Goal: Task Accomplishment & Management: Manage account settings

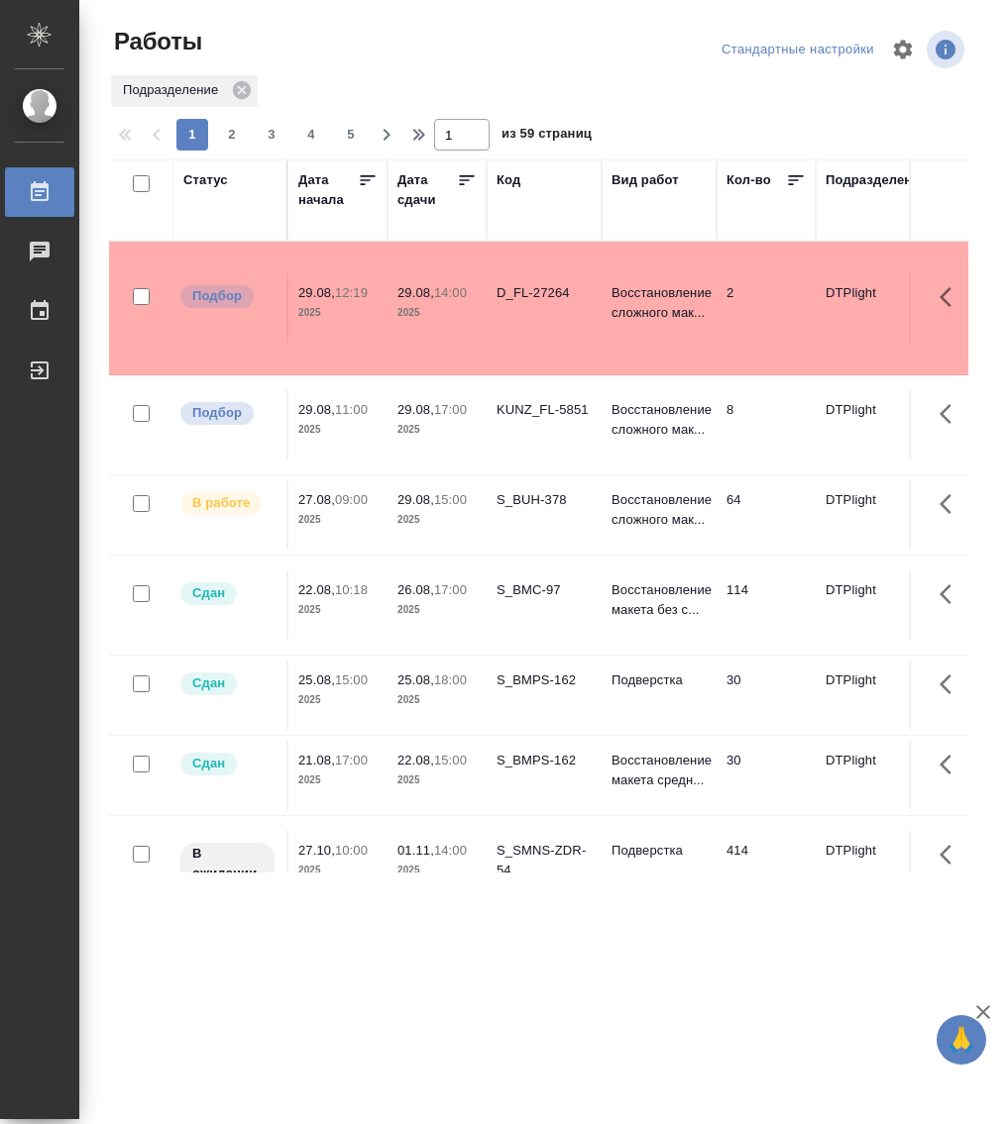
click at [359, 518] on p "2025" at bounding box center [337, 520] width 79 height 20
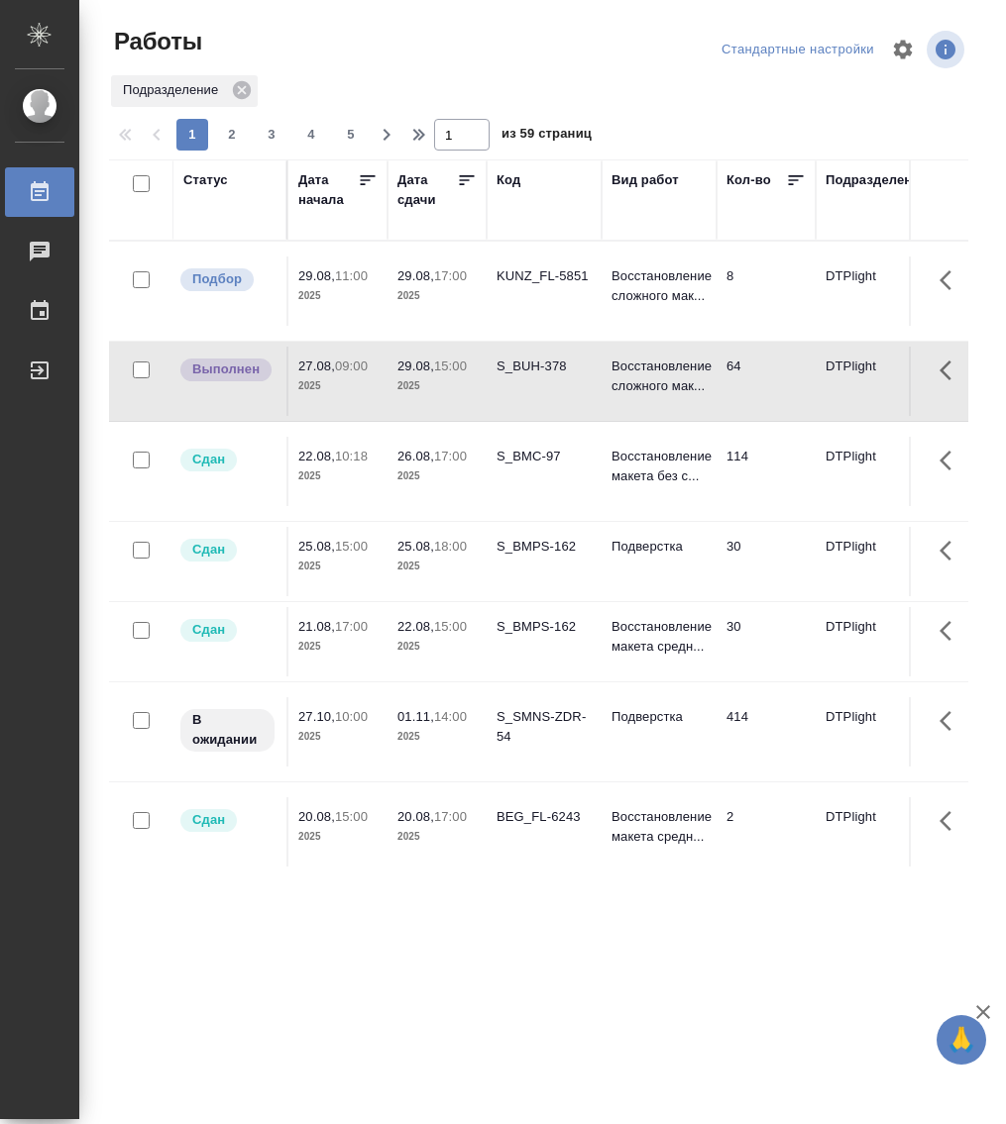
click at [211, 183] on div "Статус" at bounding box center [205, 180] width 45 height 20
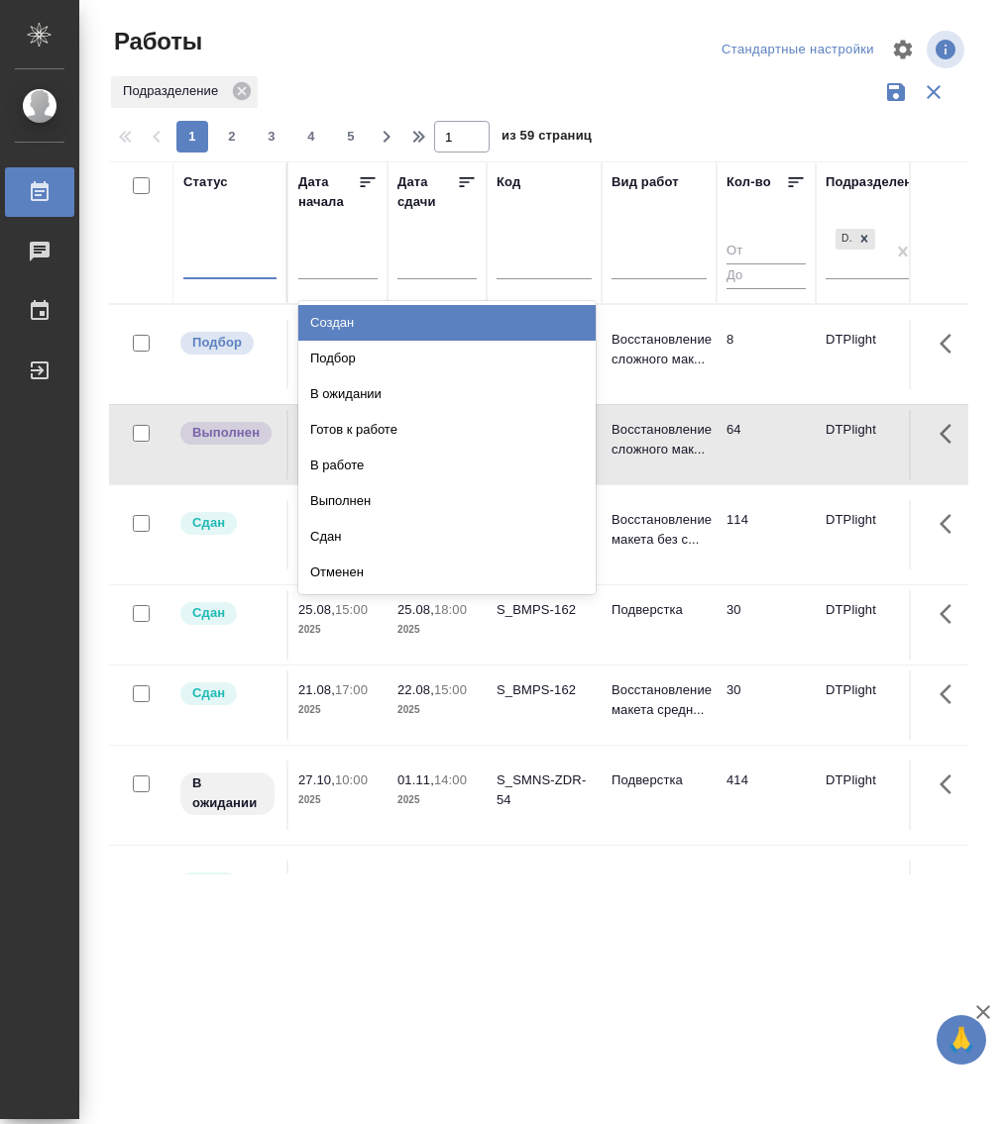
click at [220, 276] on div at bounding box center [229, 261] width 93 height 38
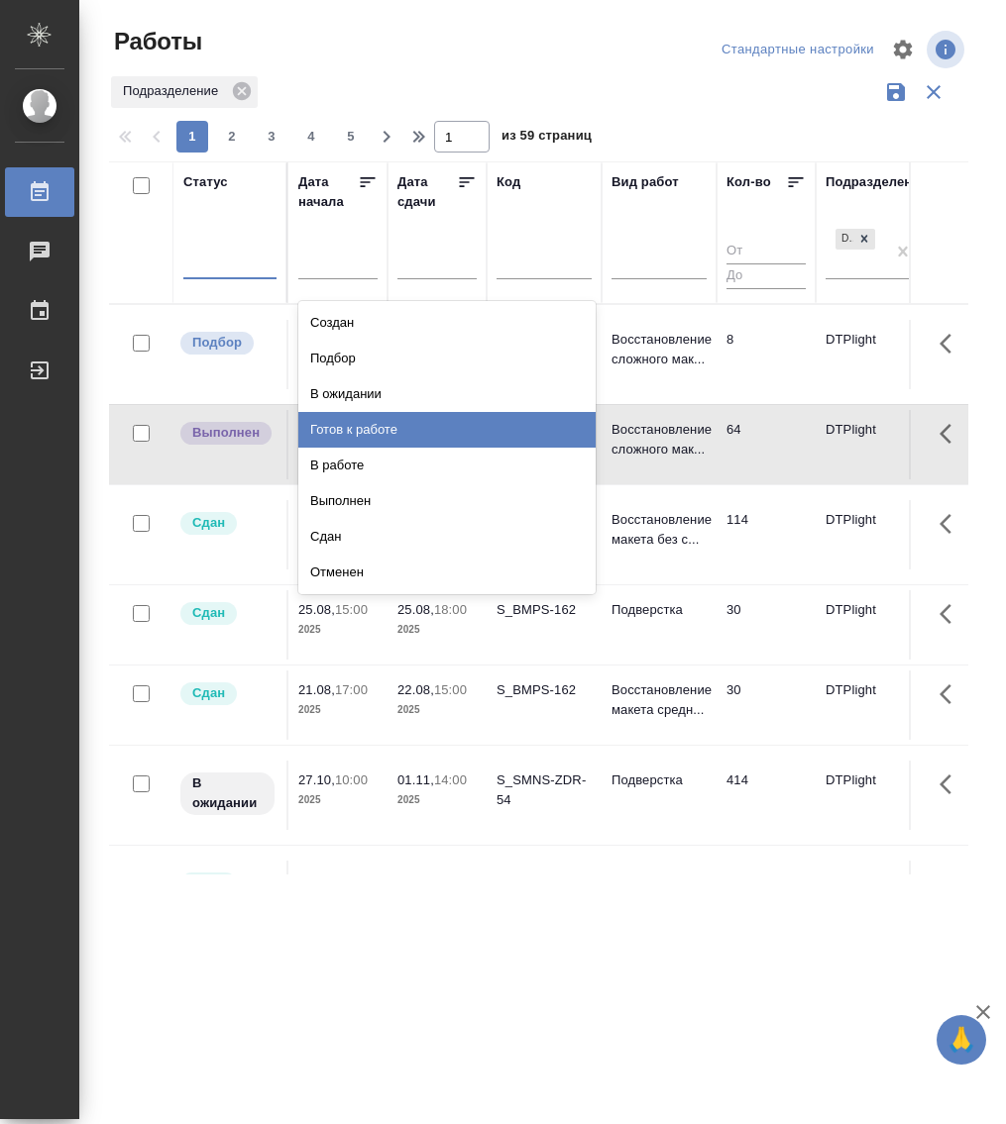
click at [377, 420] on div "Готов к работе" at bounding box center [446, 430] width 297 height 36
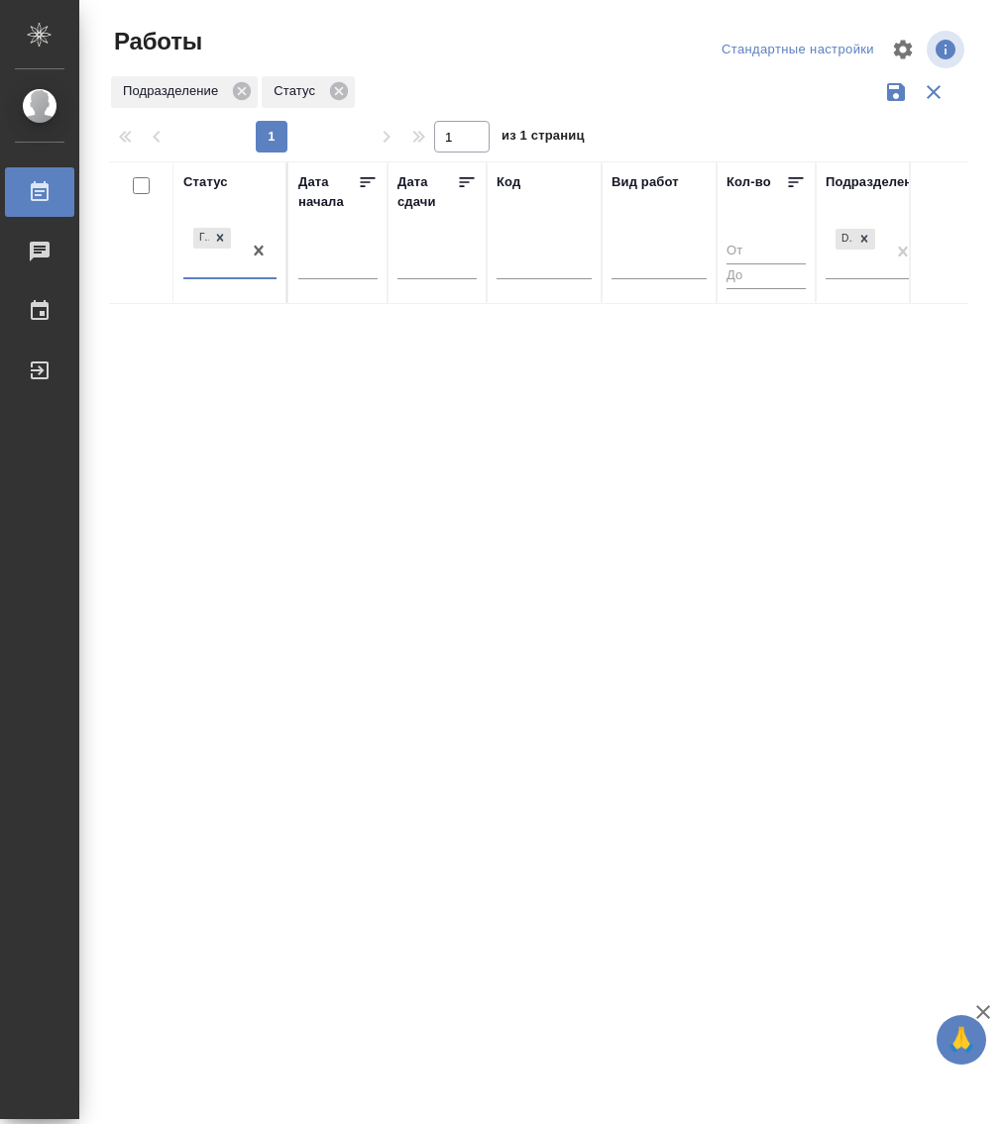
click at [217, 269] on div "Готов к работе" at bounding box center [211, 250] width 57 height 53
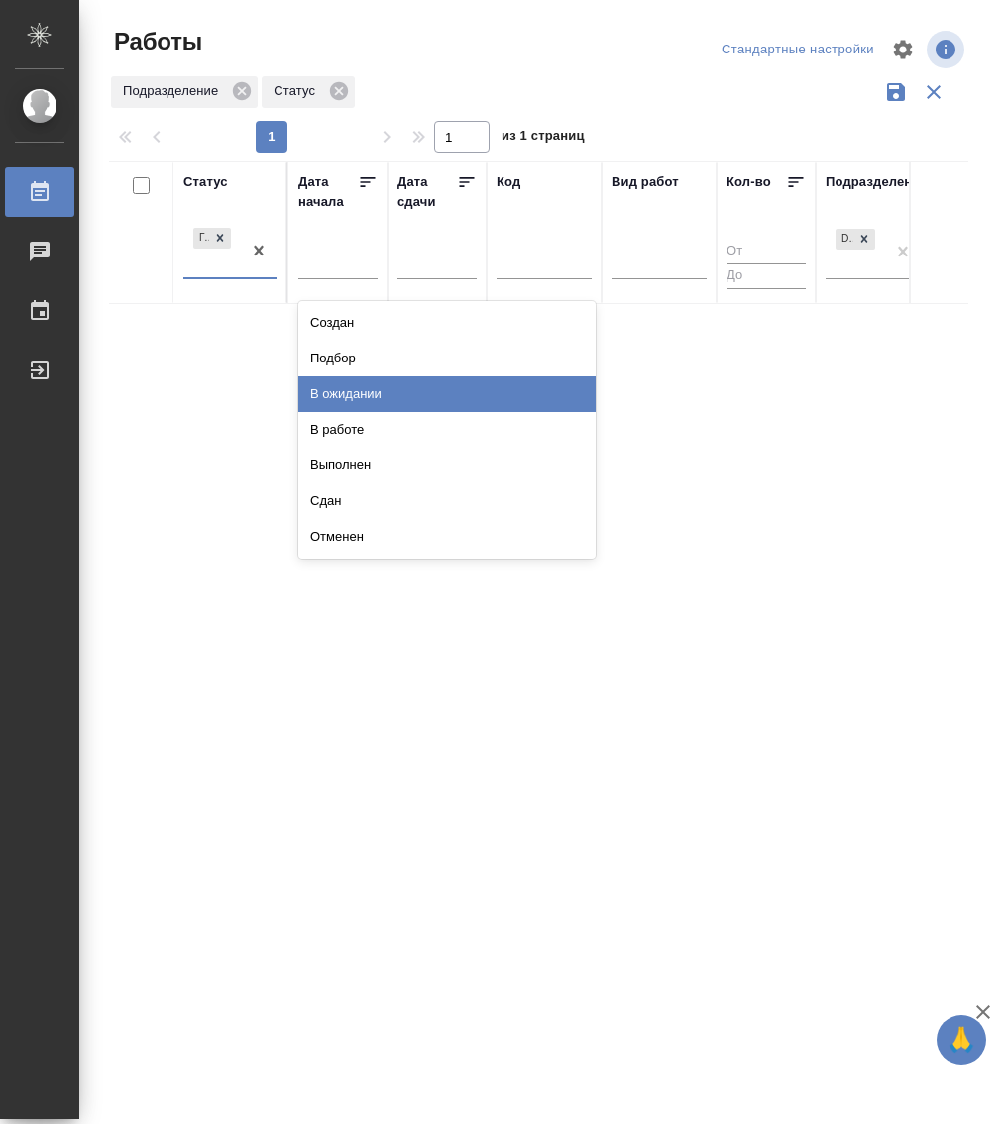
click at [350, 390] on div "В ожидании" at bounding box center [446, 394] width 297 height 36
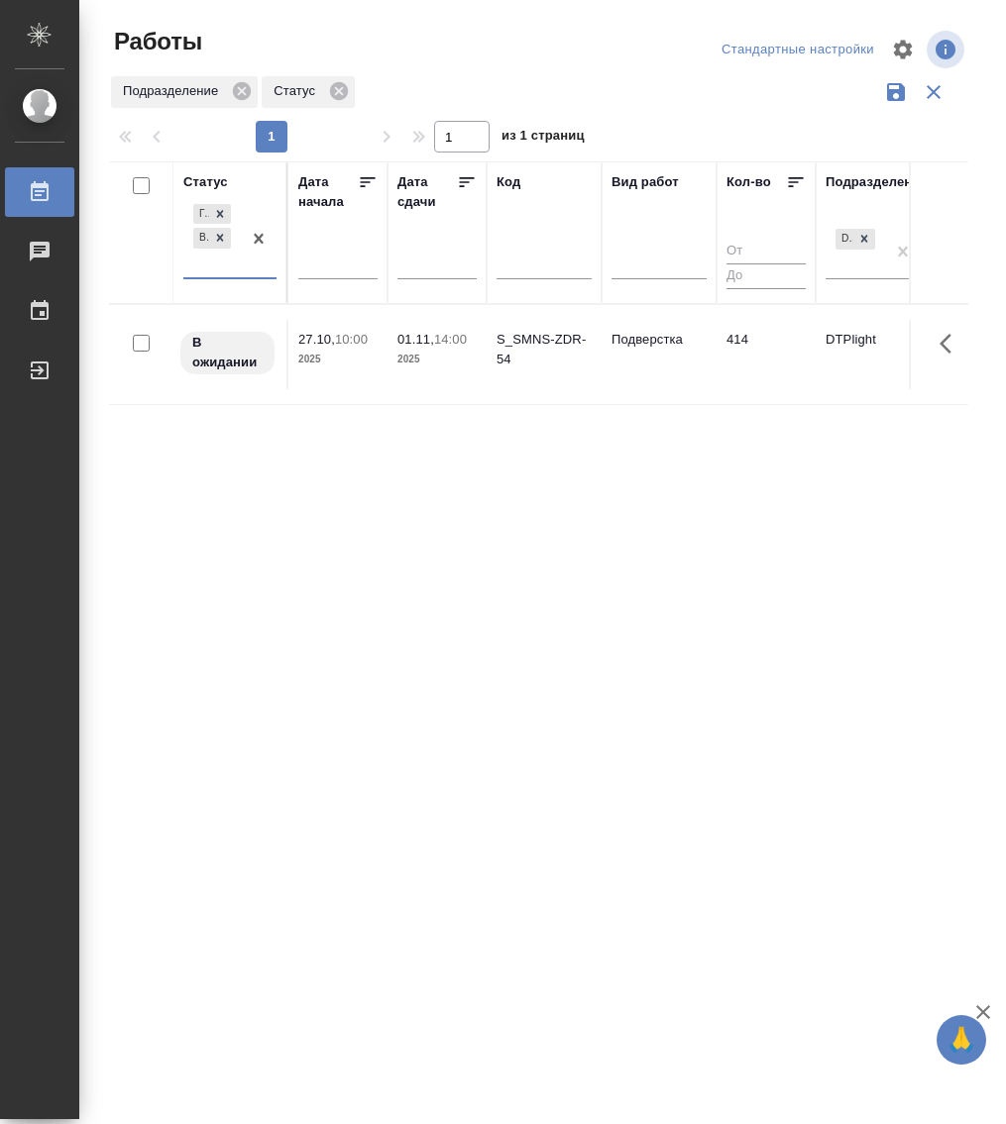
click at [227, 276] on div "option В ожидании, selected. 0 results available. Select is focused ,type to re…" at bounding box center [229, 246] width 93 height 93
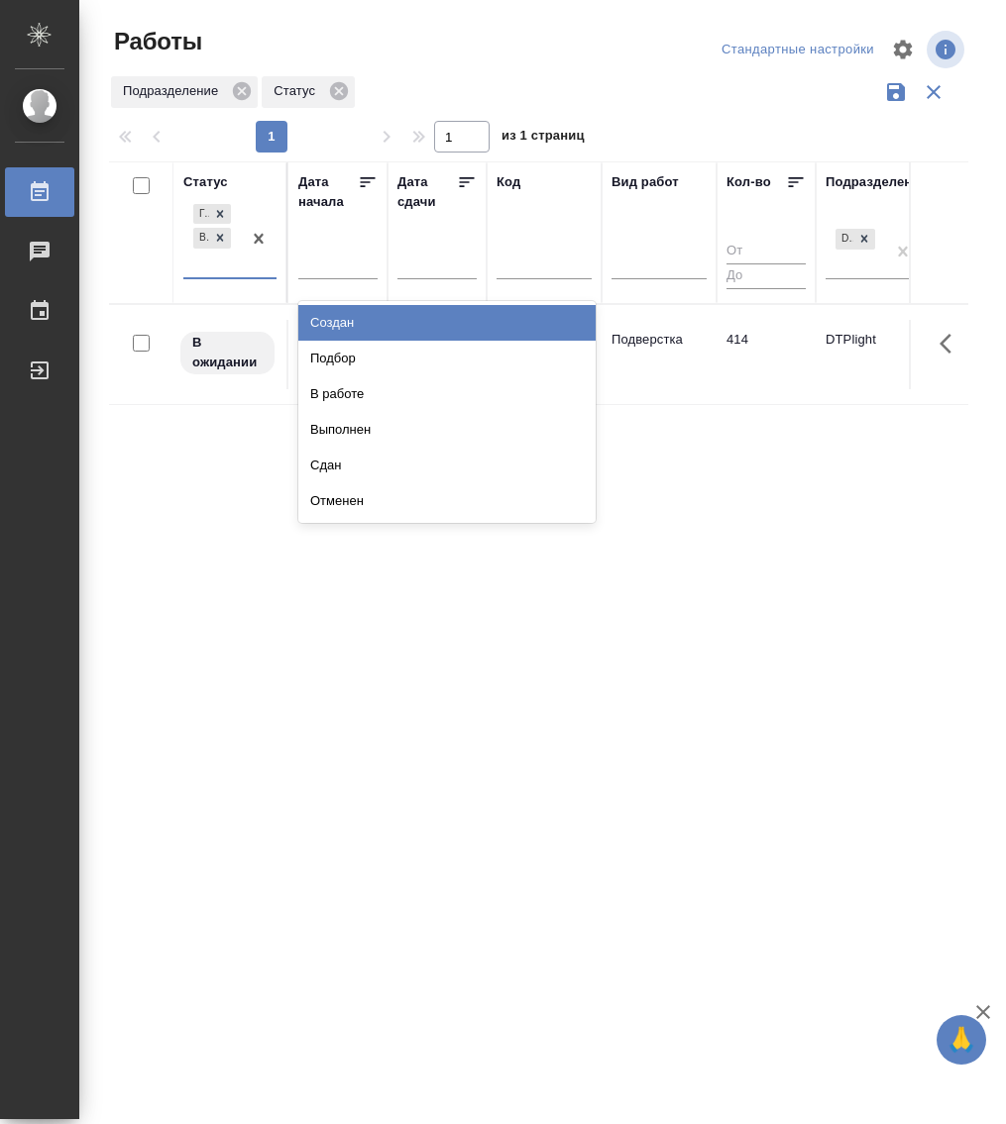
click at [227, 273] on div "Готов к работе В ожидании" at bounding box center [211, 238] width 57 height 77
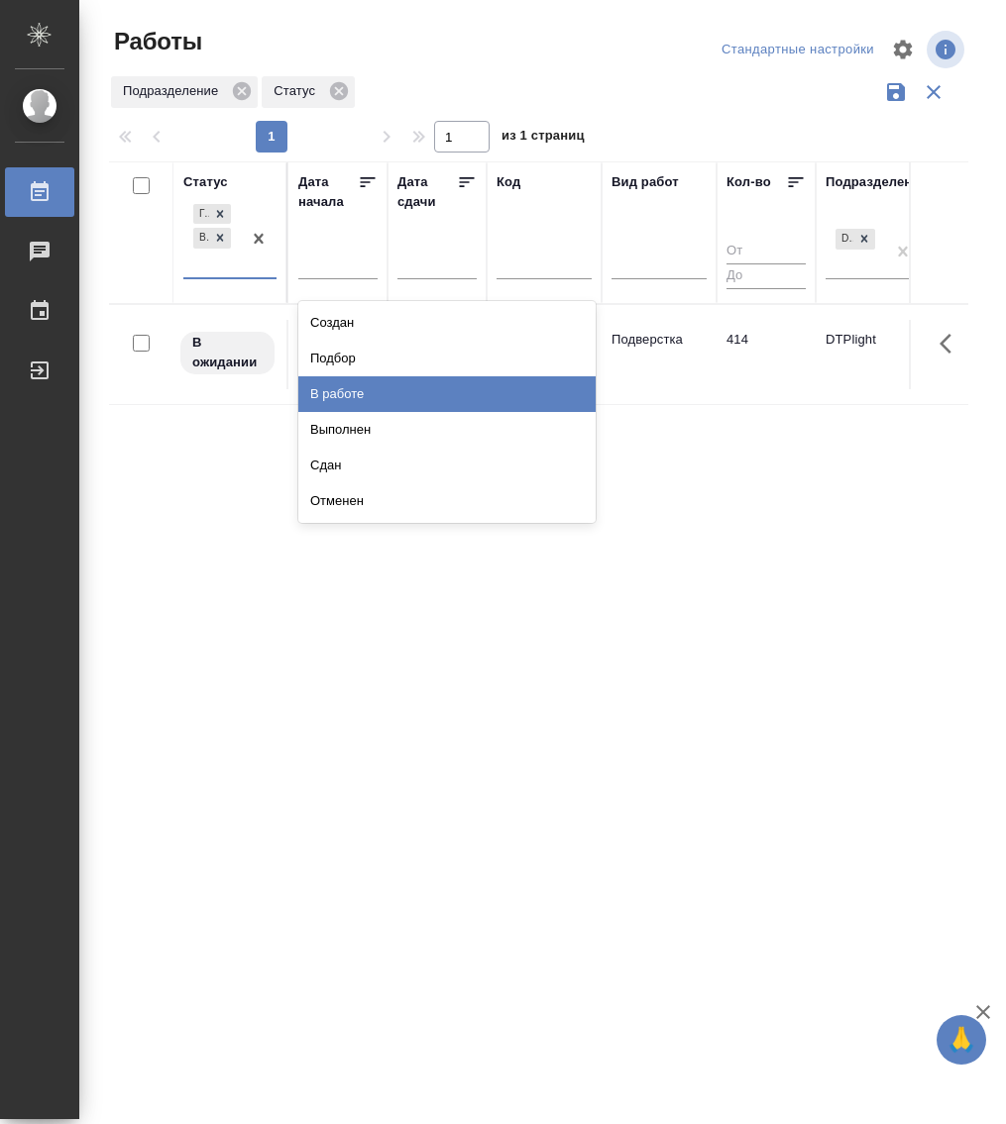
click at [352, 407] on div "В работе" at bounding box center [446, 394] width 297 height 36
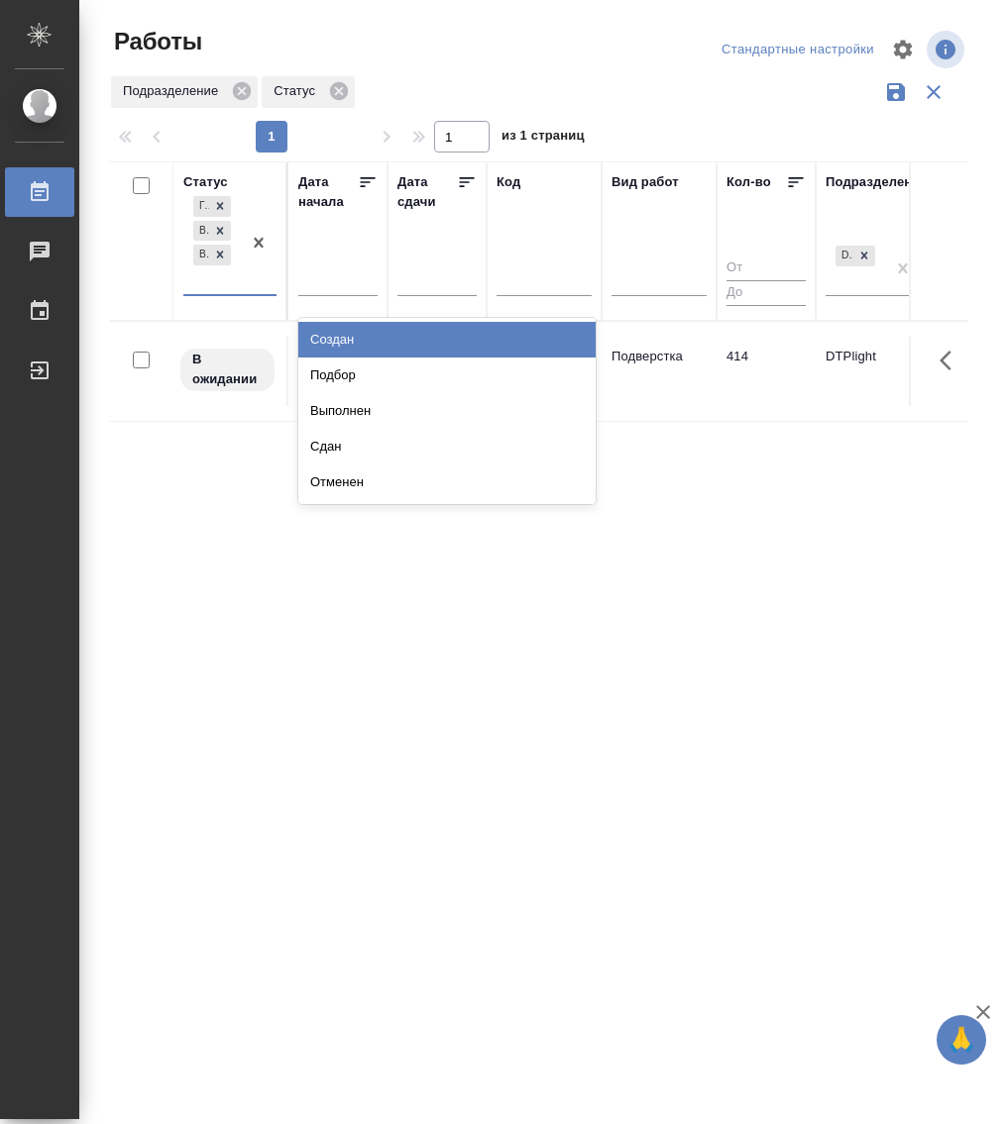
click at [237, 289] on div "[PERSON_NAME] к работе В ожидании В работе" at bounding box center [211, 243] width 57 height 102
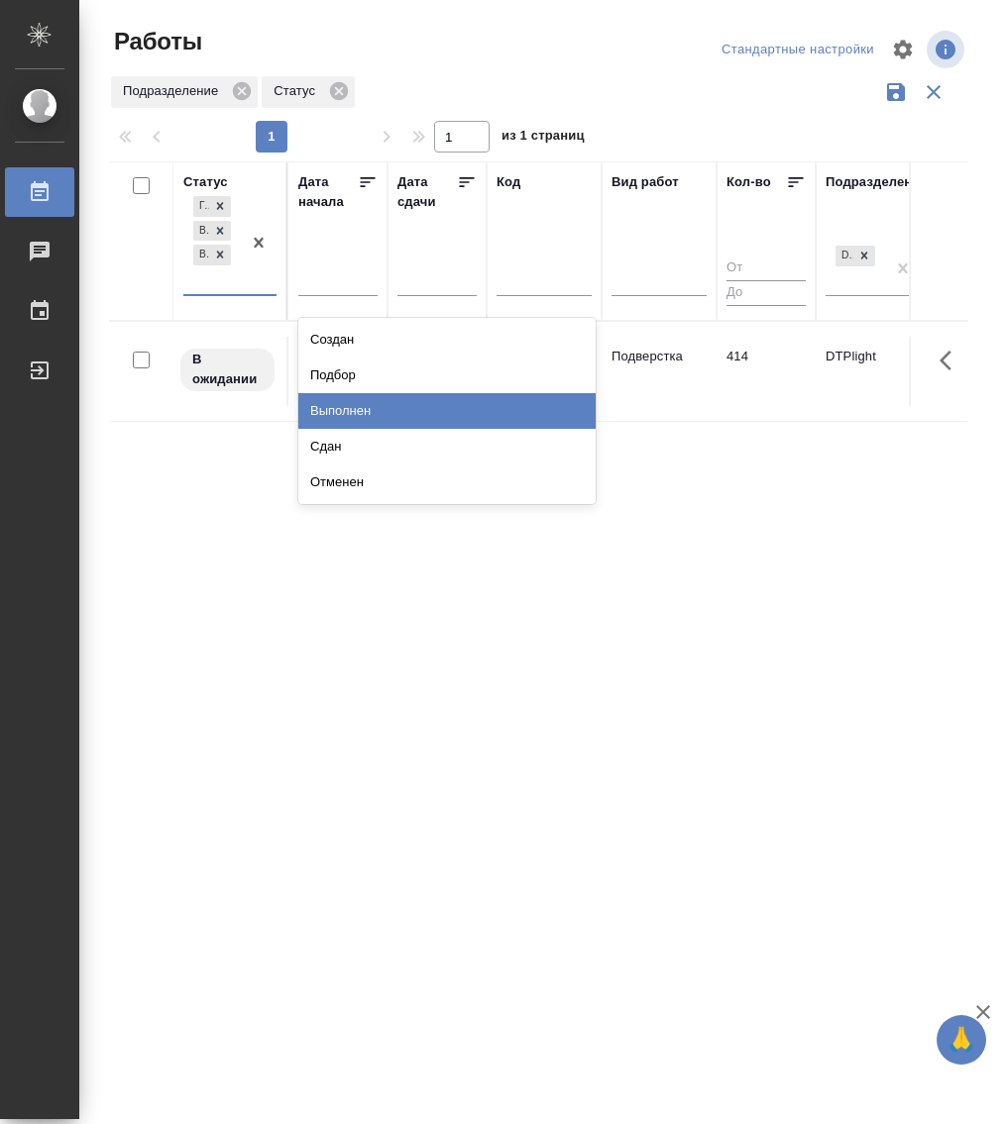
click at [341, 415] on div "Выполнен" at bounding box center [446, 411] width 297 height 36
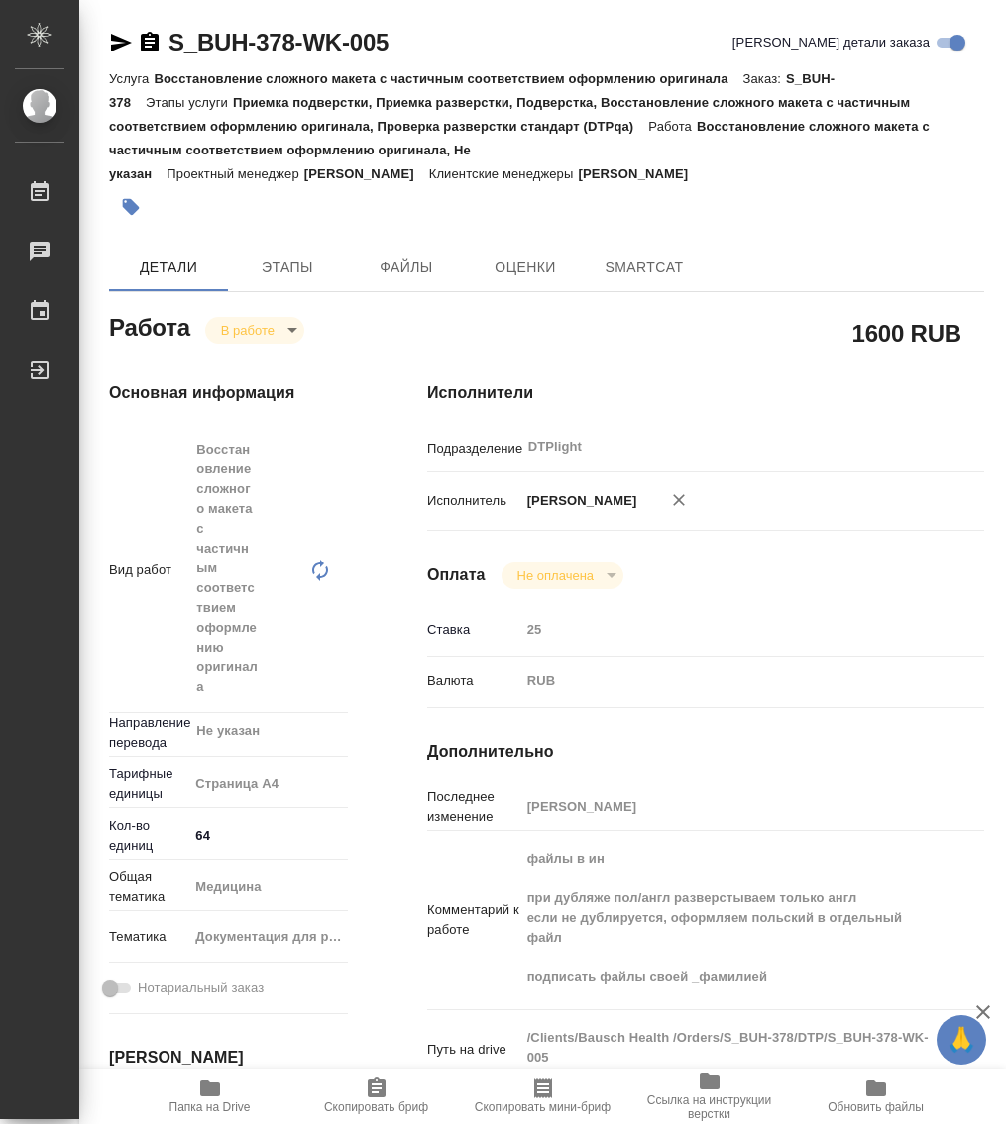
type textarea "x"
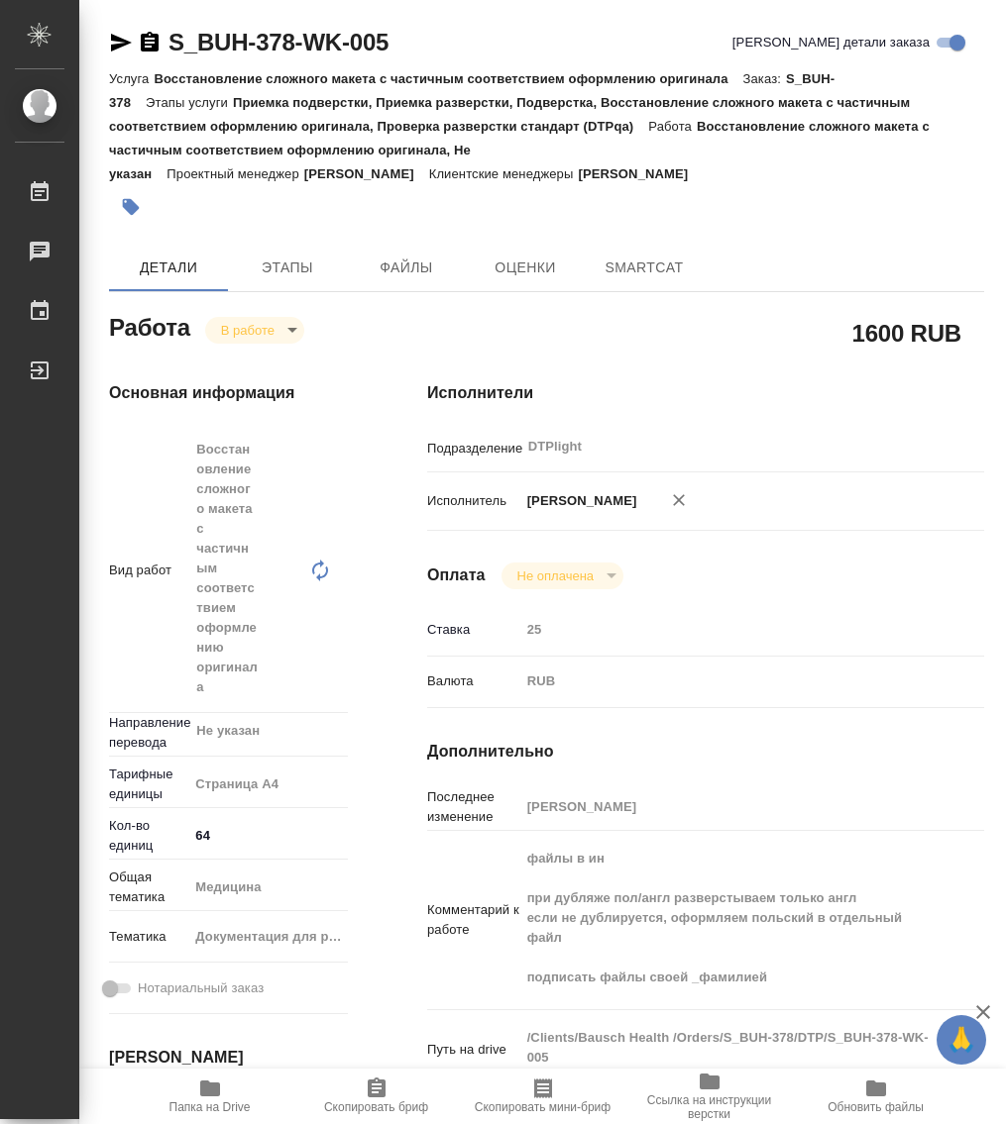
type textarea "x"
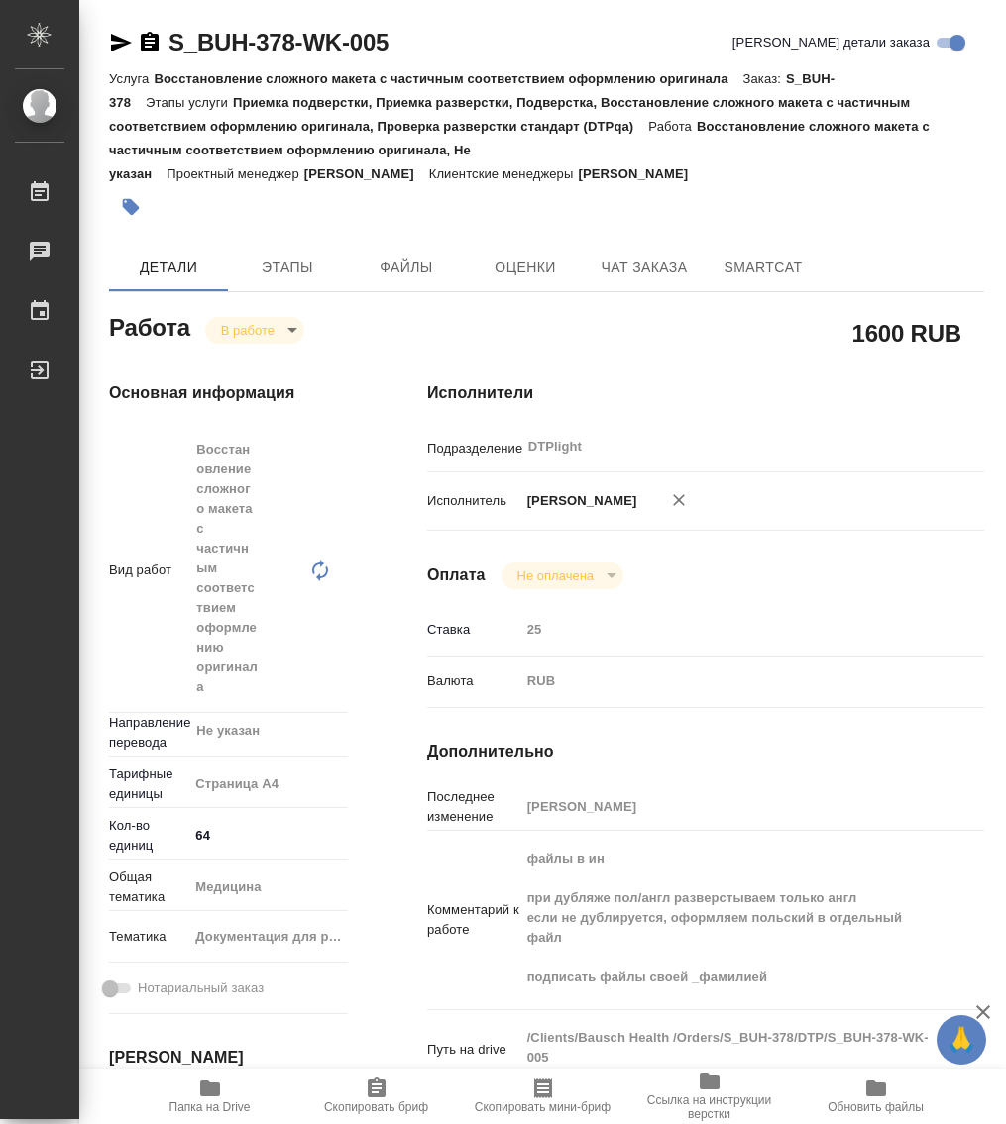
type textarea "x"
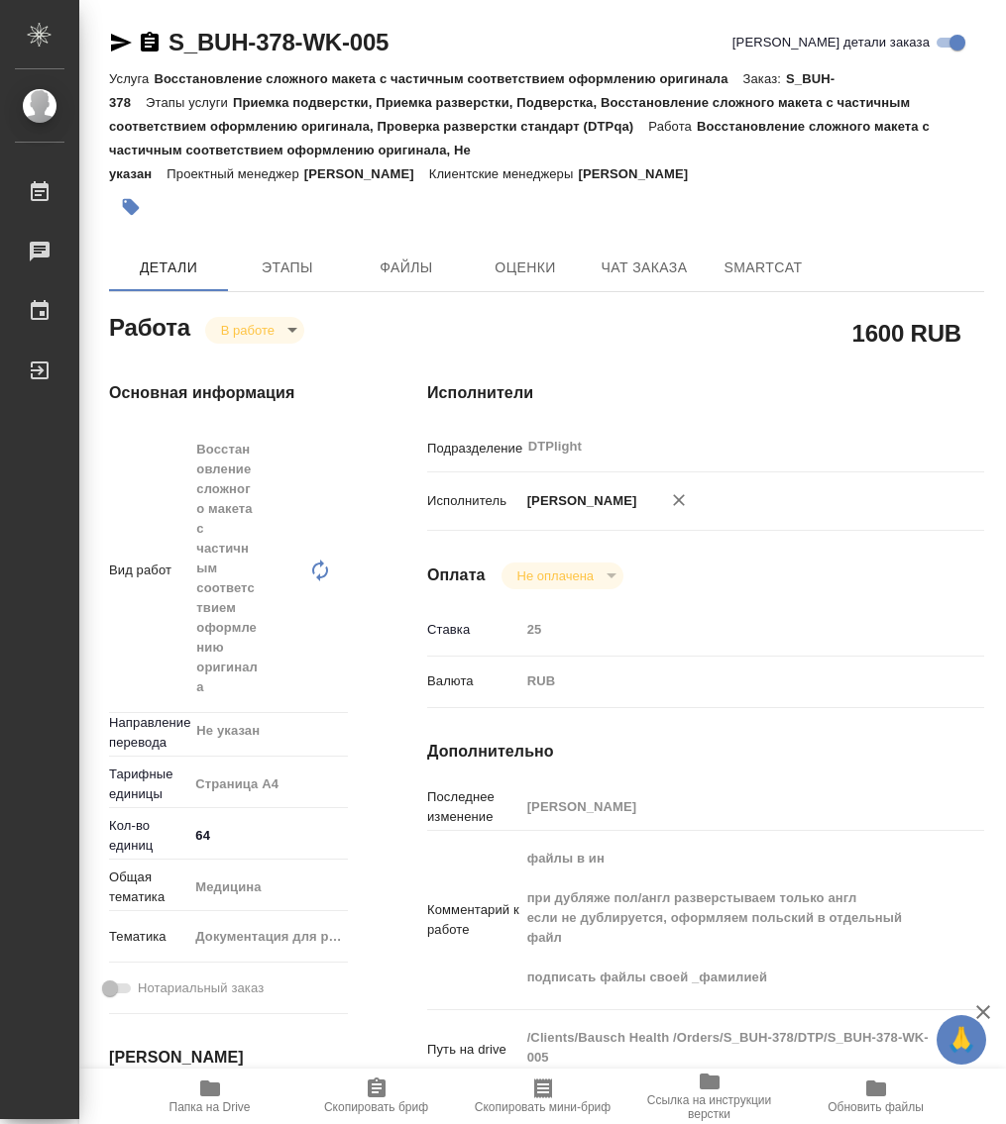
type textarea "x"
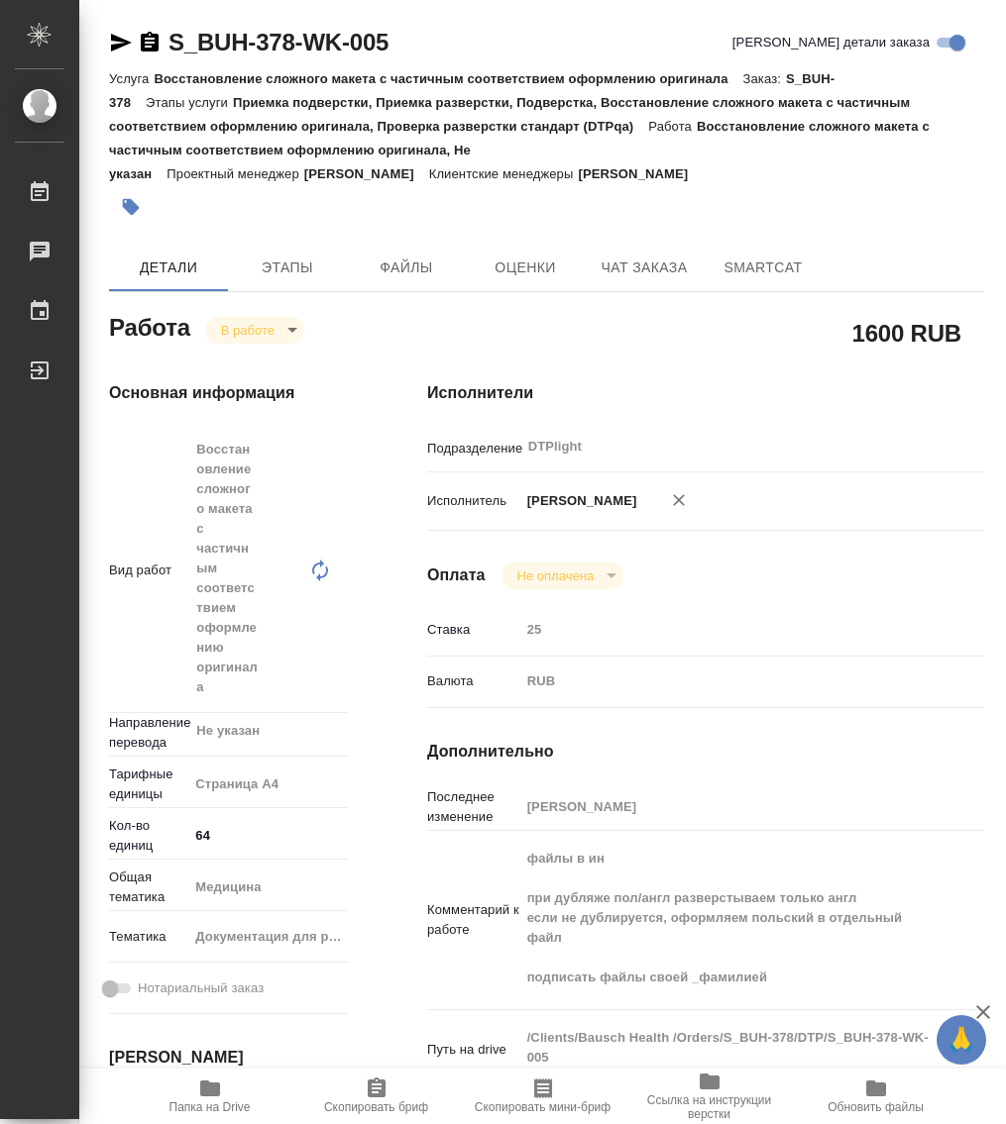
type textarea "x"
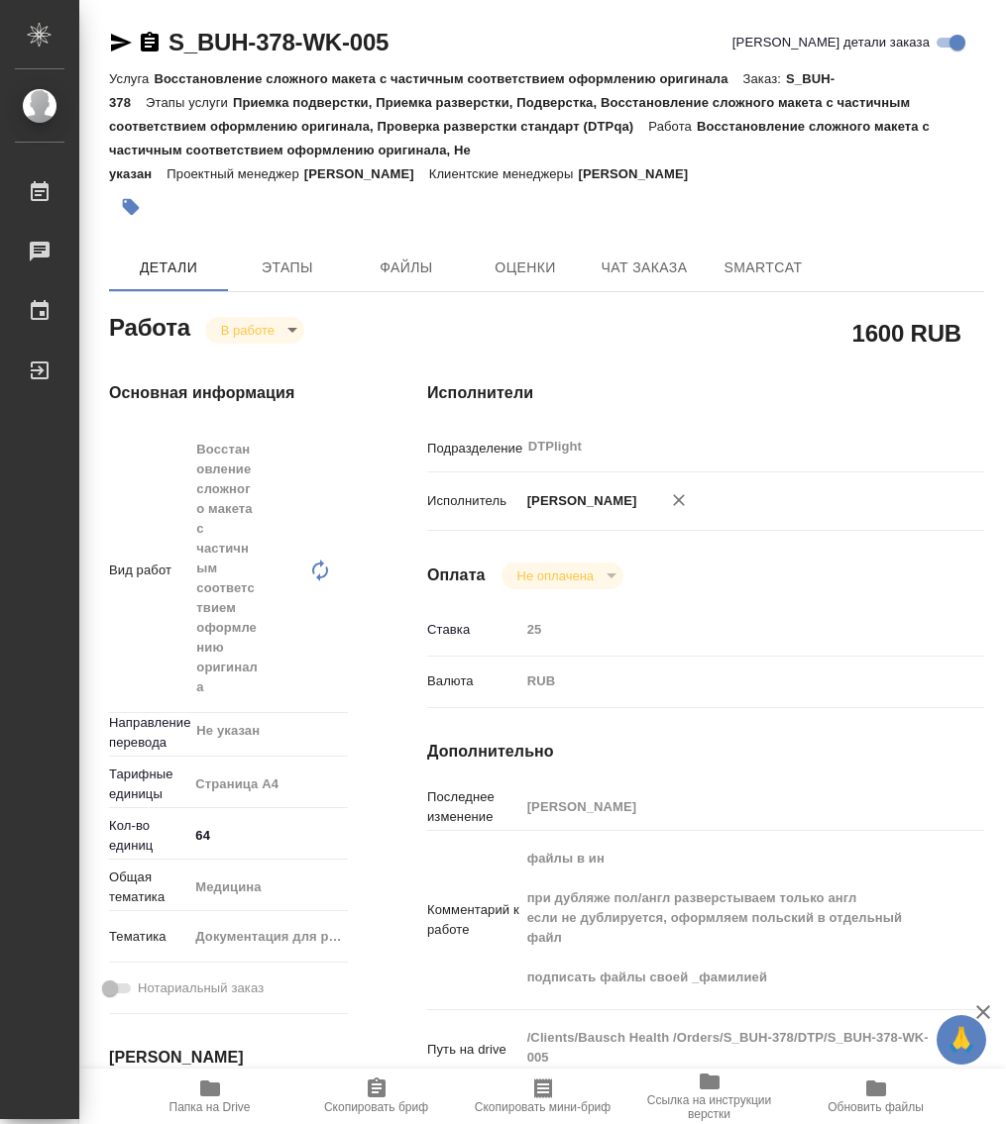
type textarea "x"
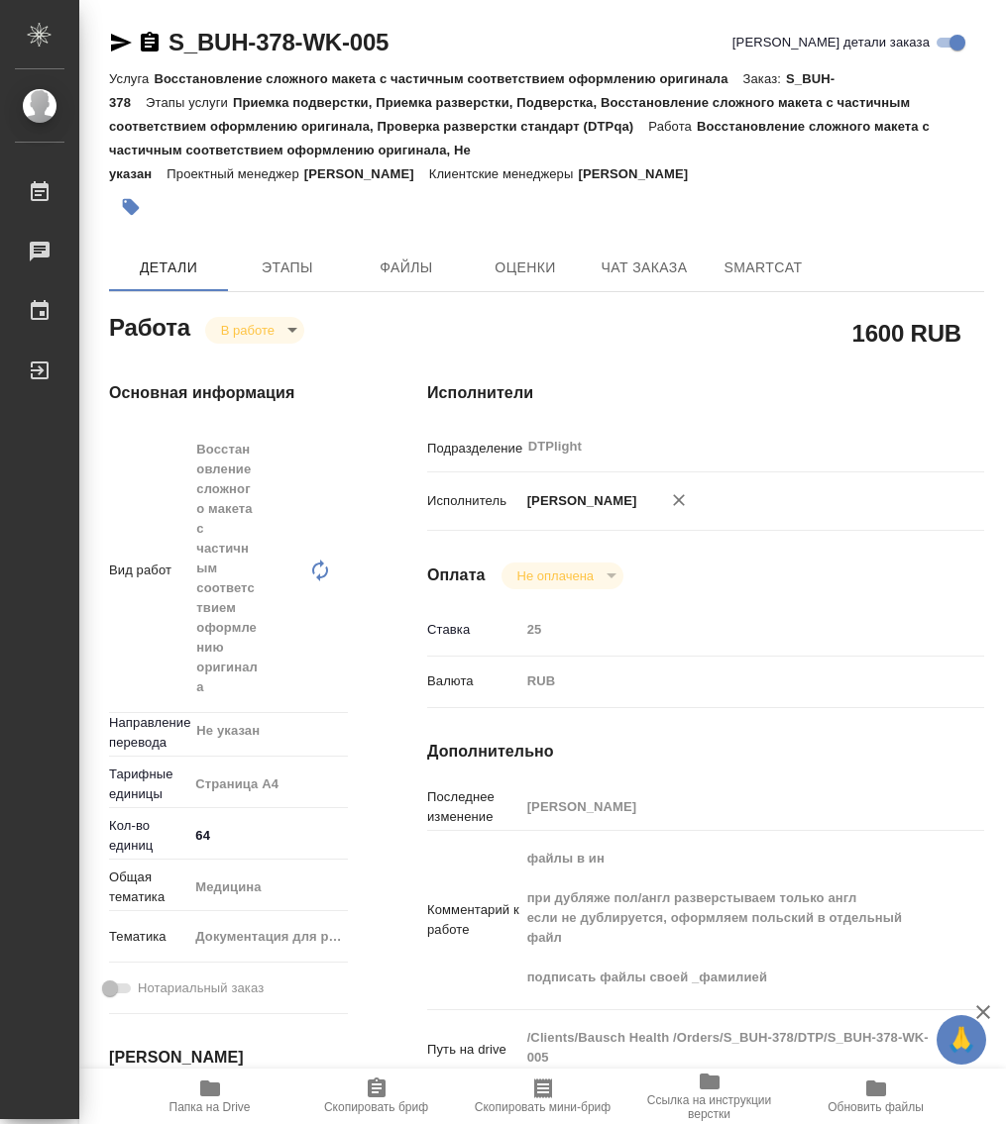
type textarea "x"
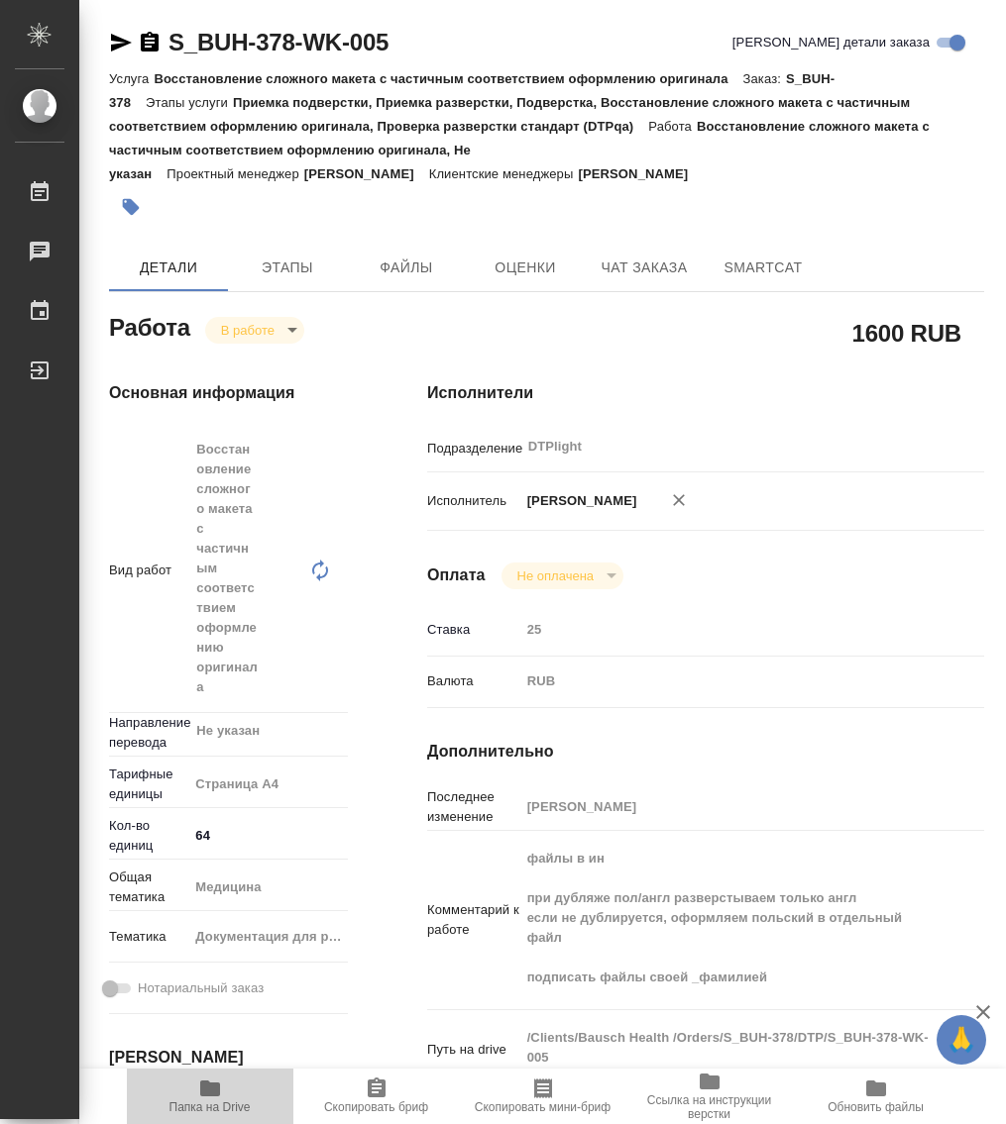
click at [224, 1094] on span "Папка на Drive" at bounding box center [210, 1096] width 143 height 38
type textarea "x"
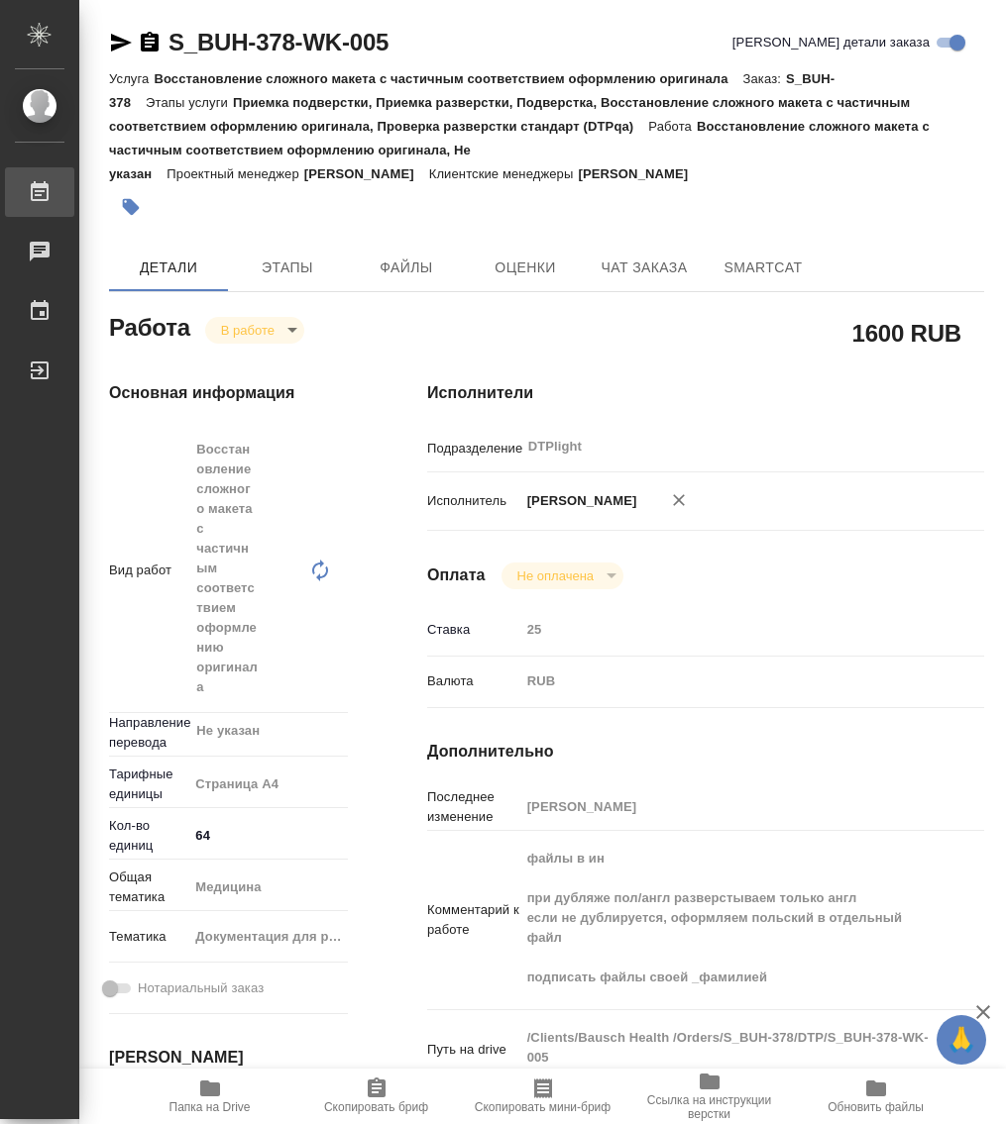
type textarea "x"
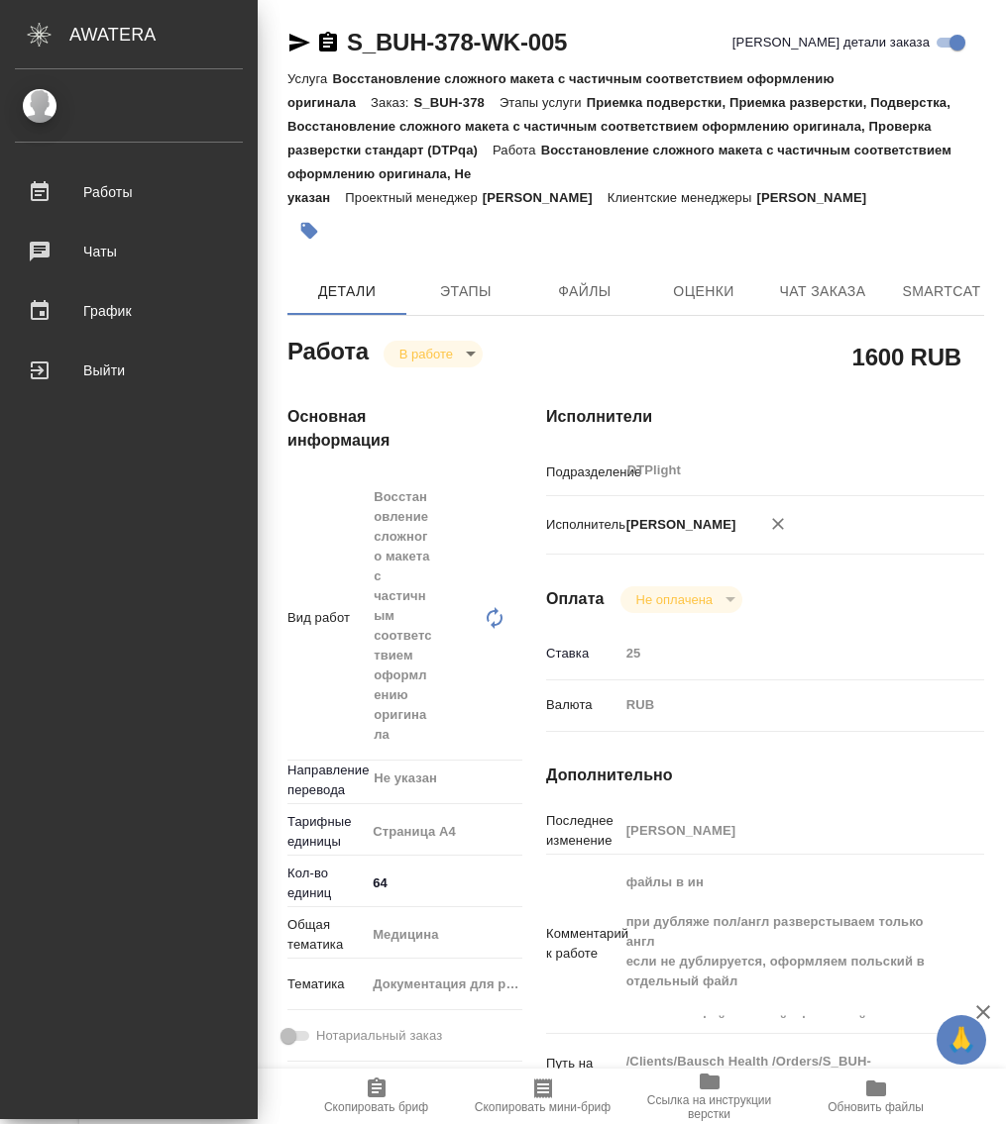
type textarea "x"
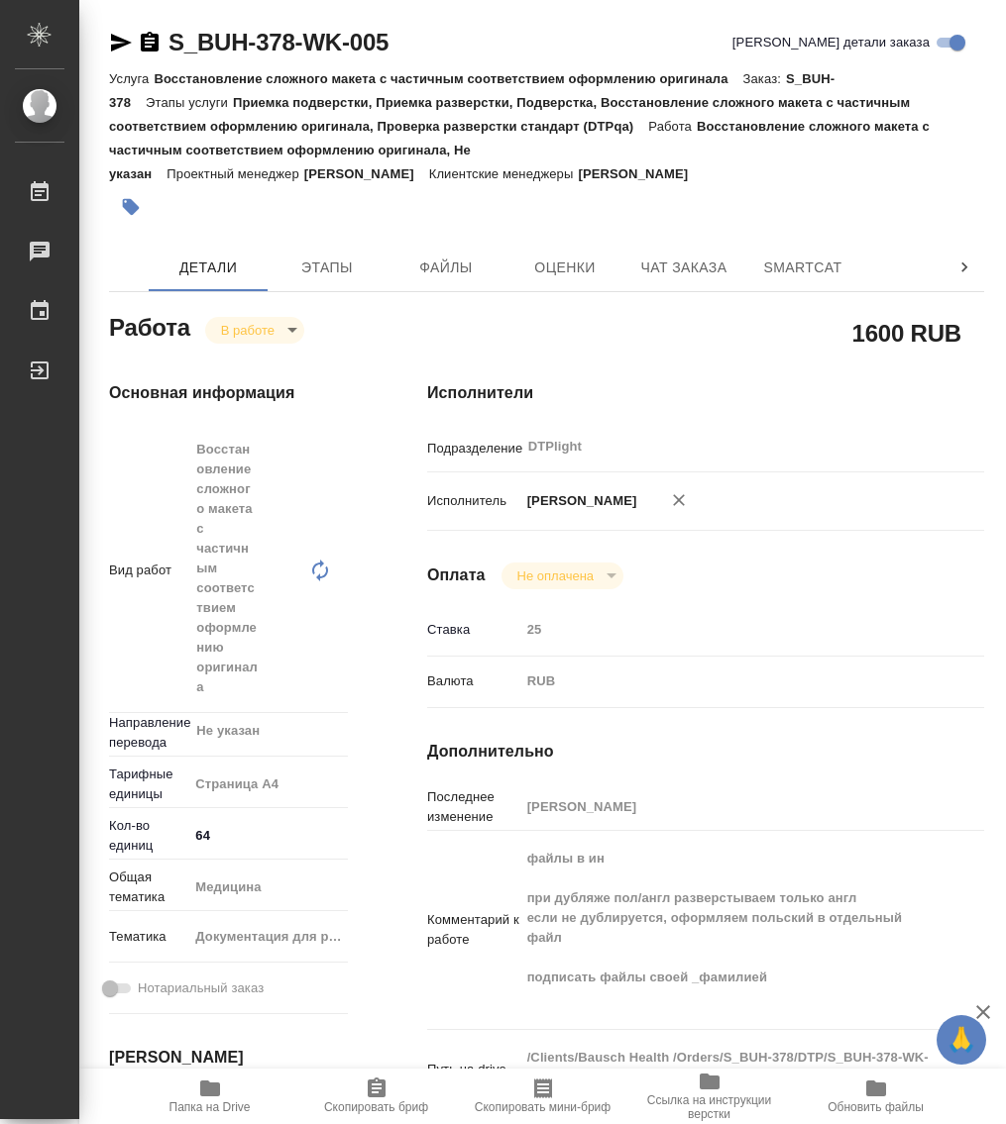
type textarea "x"
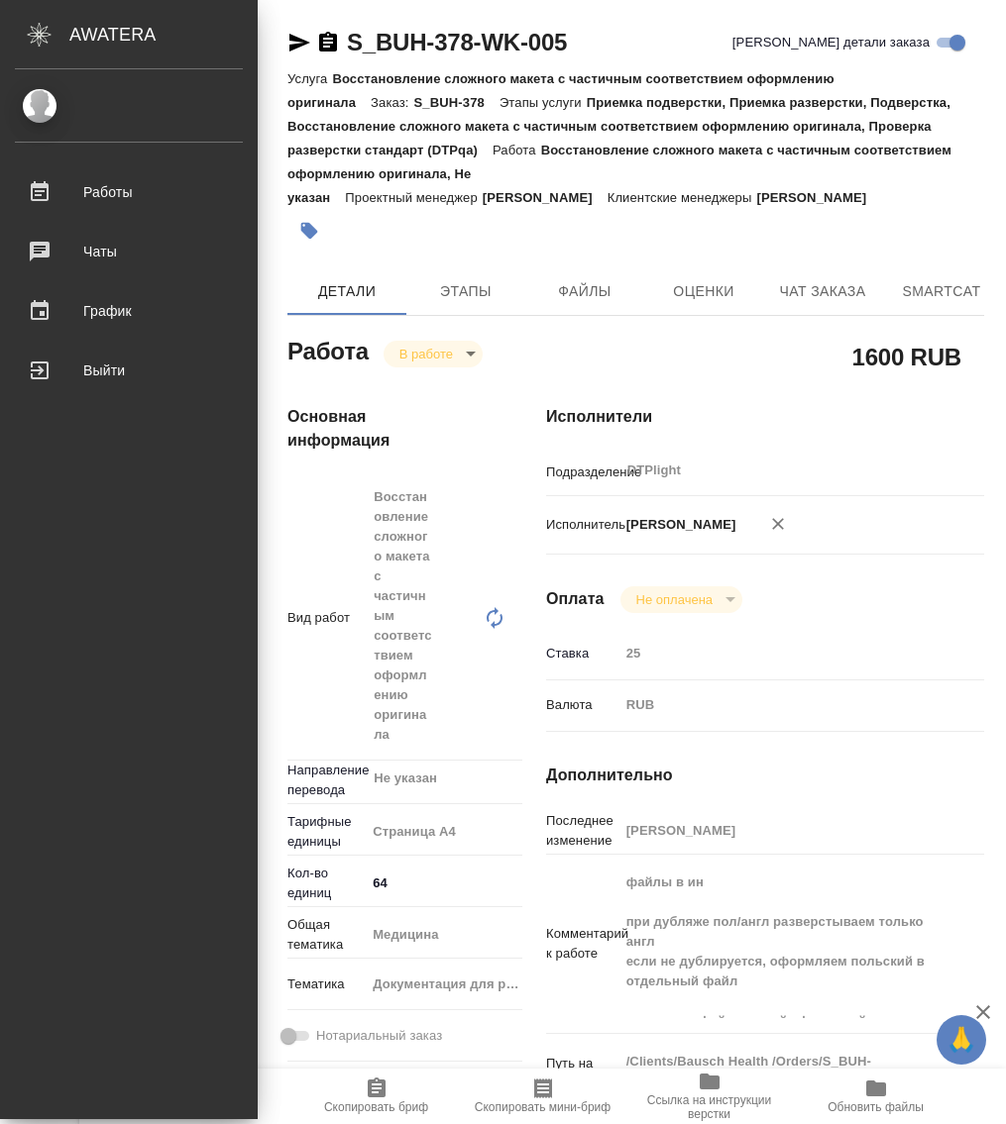
type textarea "x"
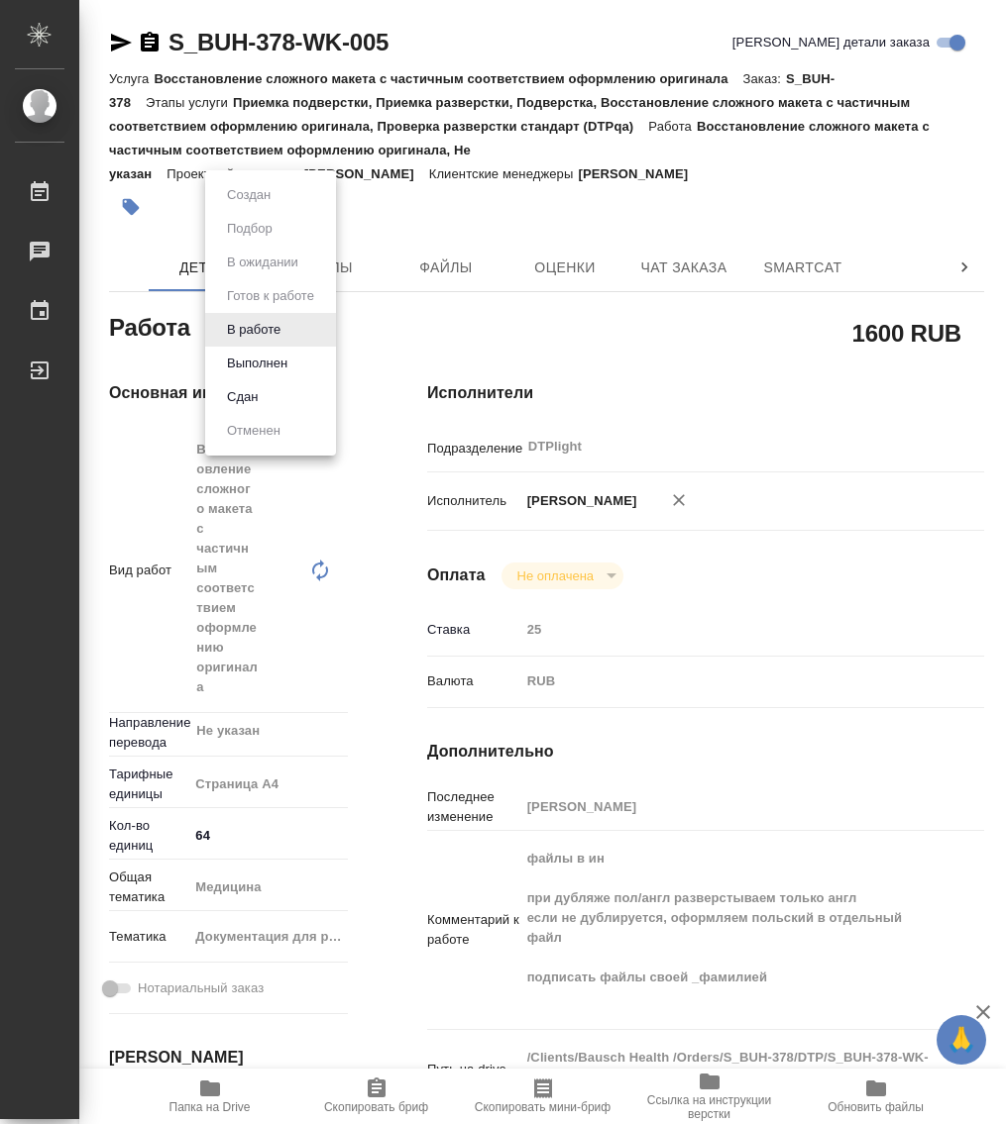
click at [236, 339] on body "🙏 .cls-1 fill:#fff; AWATERA Работы 0 Чаты График Выйти S_BUH-378-WK-005 Кратко …" at bounding box center [503, 562] width 1006 height 1124
click at [269, 360] on button "Выполнен" at bounding box center [257, 364] width 72 height 22
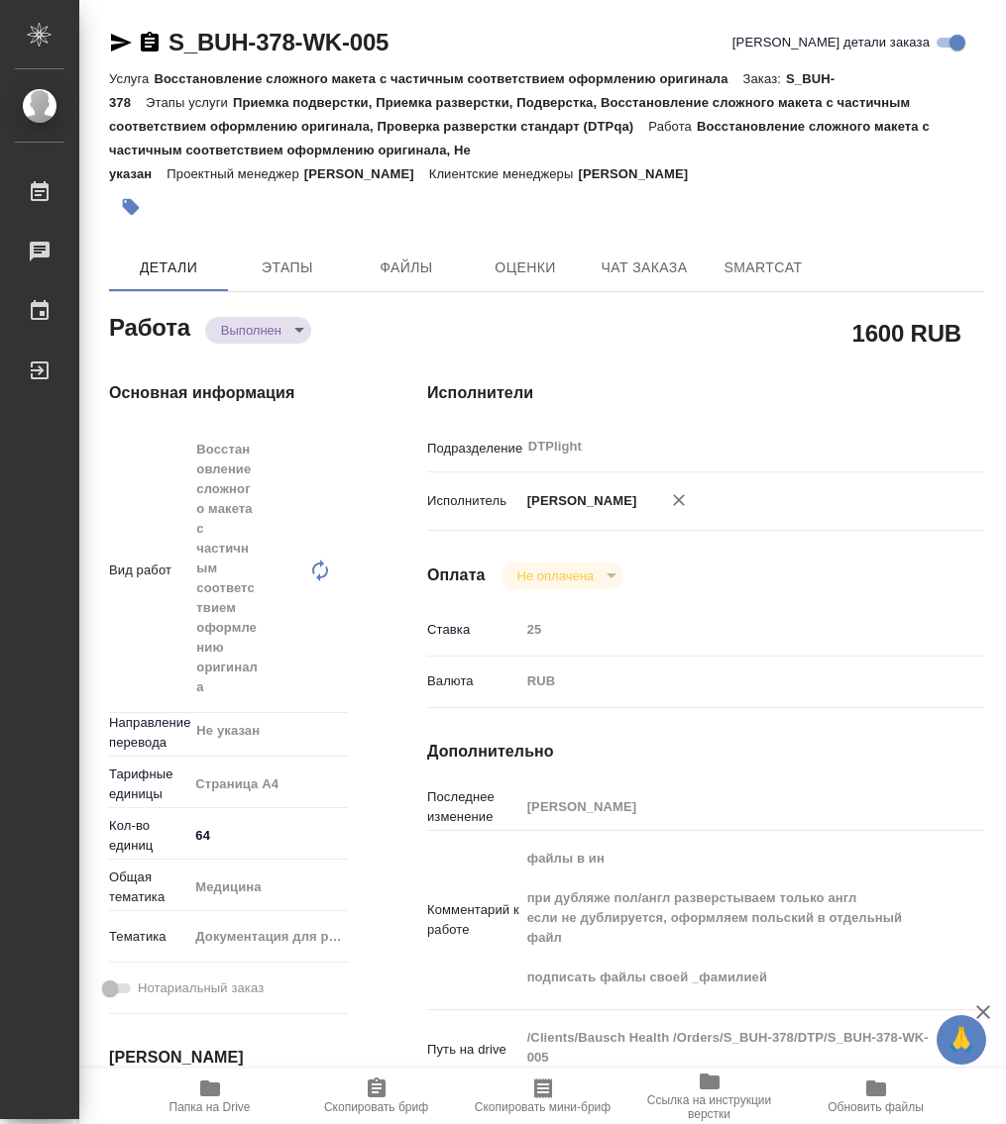
type textarea "x"
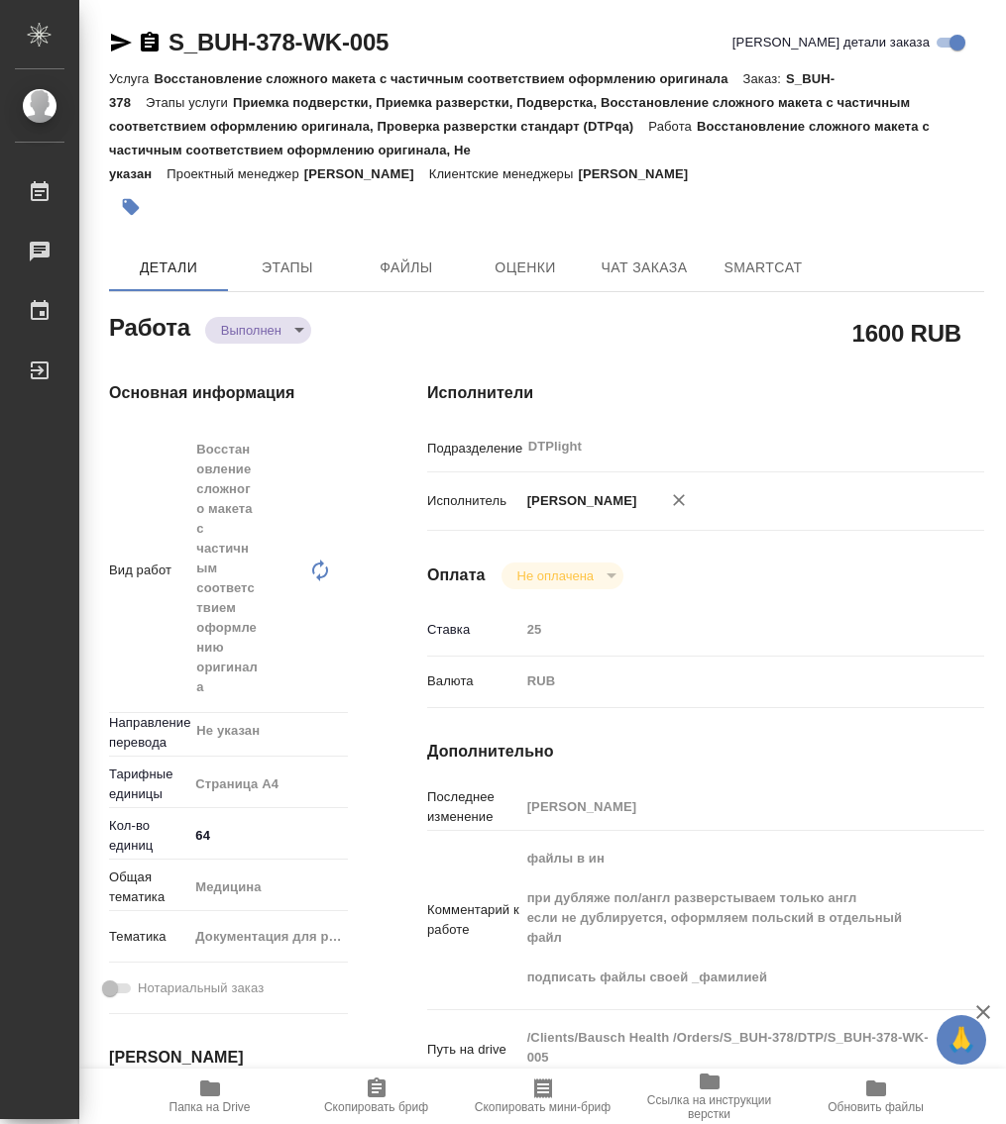
type textarea "x"
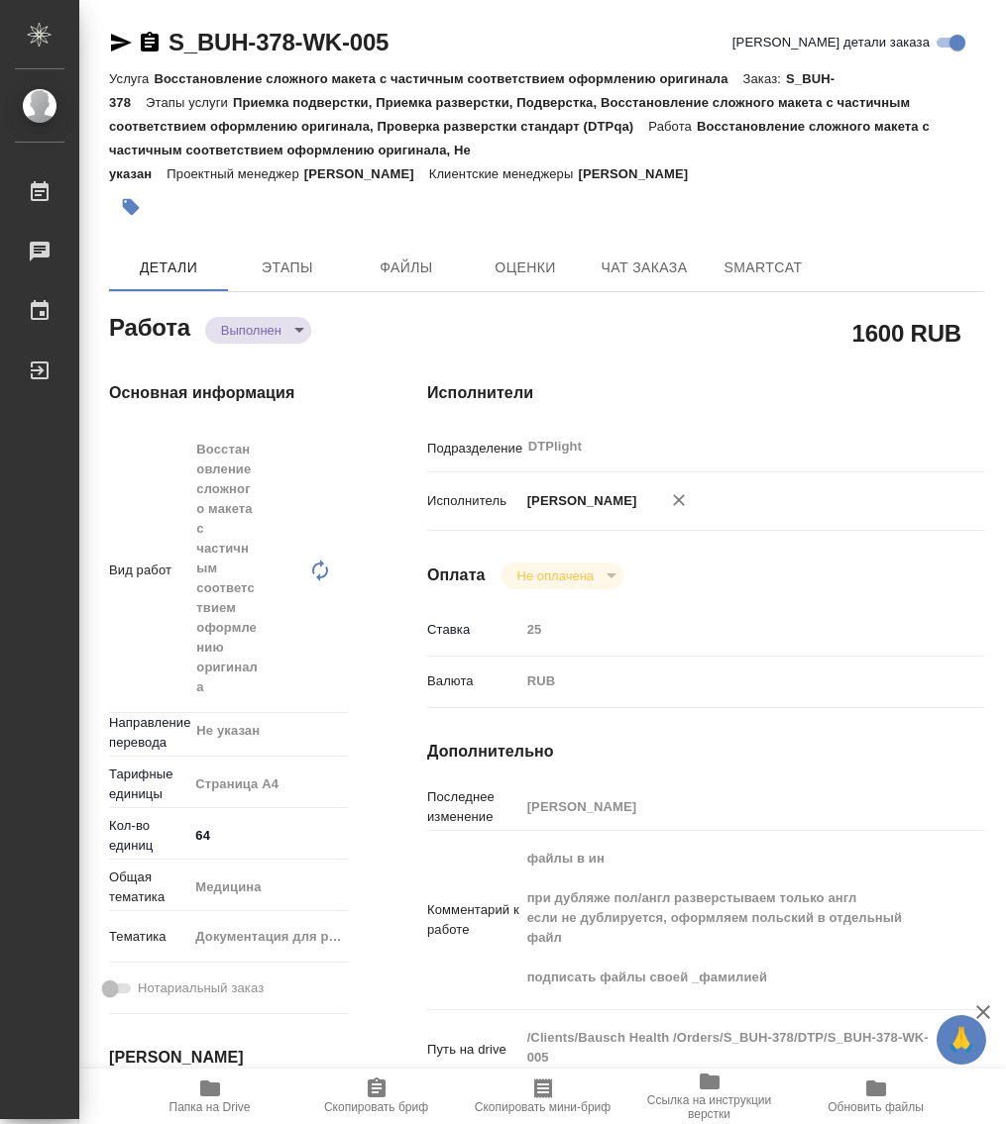
type textarea "x"
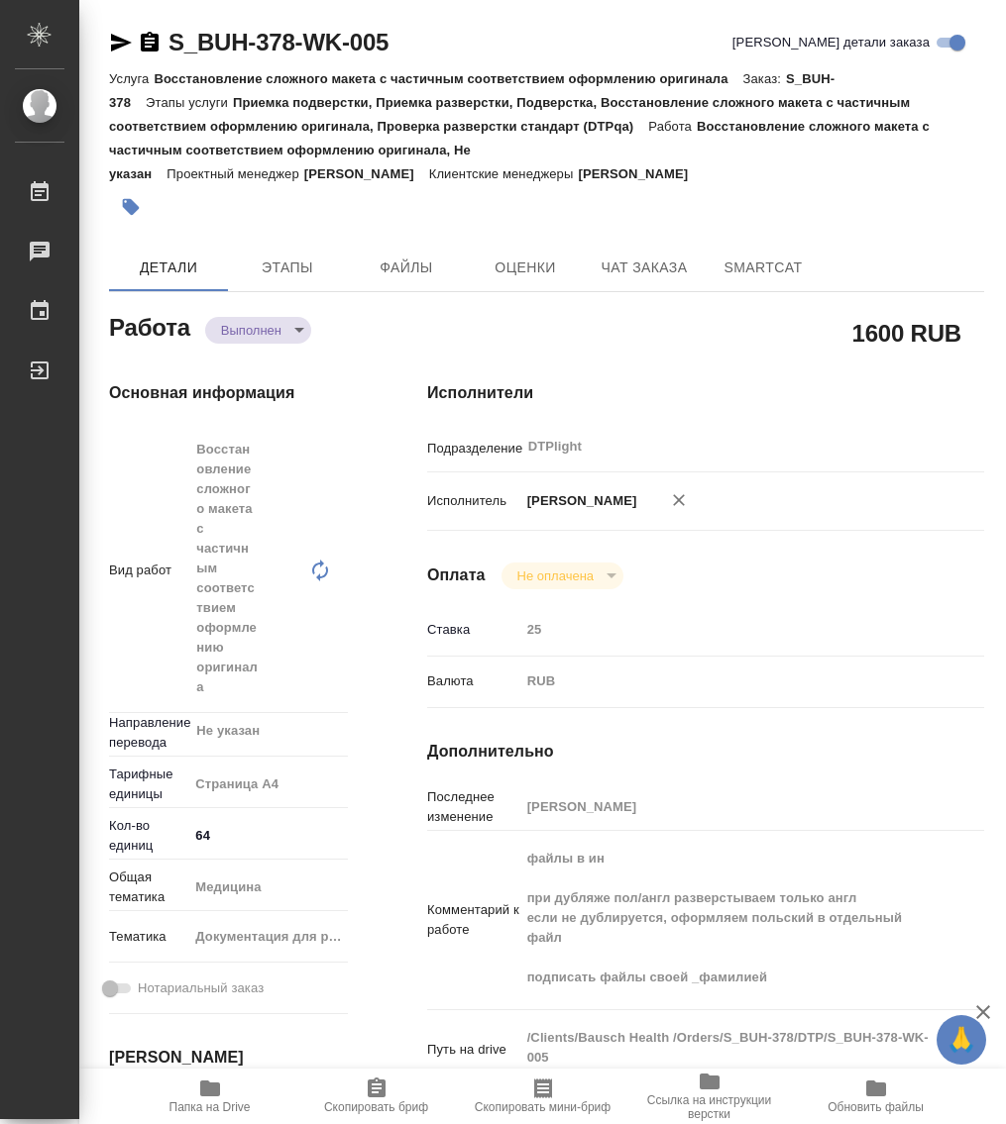
type textarea "x"
